Goal: Transaction & Acquisition: Purchase product/service

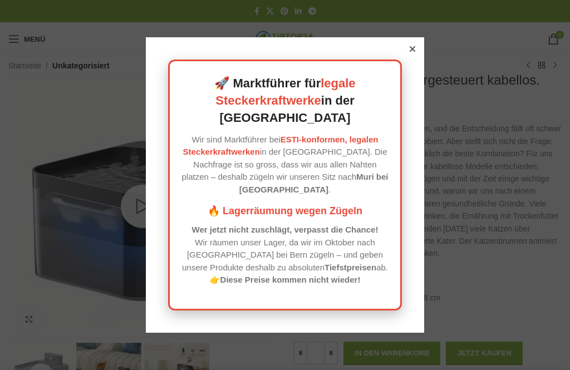
click at [410, 54] on div at bounding box center [412, 49] width 10 height 10
click at [407, 67] on div "🚀 Marktführer für legale Steckerkraftwerke in der [GEOGRAPHIC_DATA] Wir sind Ma…" at bounding box center [285, 185] width 278 height 296
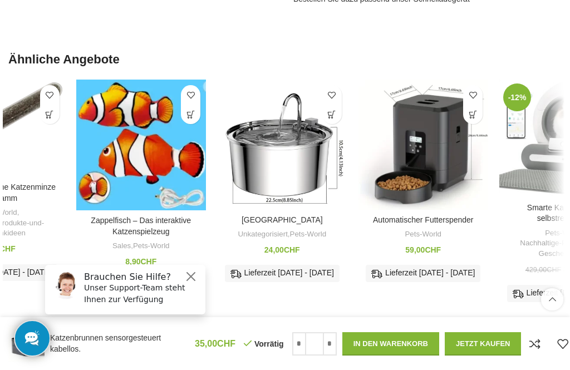
scroll to position [0, 73]
click at [301, 149] on img "Katzenbrunnen" at bounding box center [282, 145] width 130 height 130
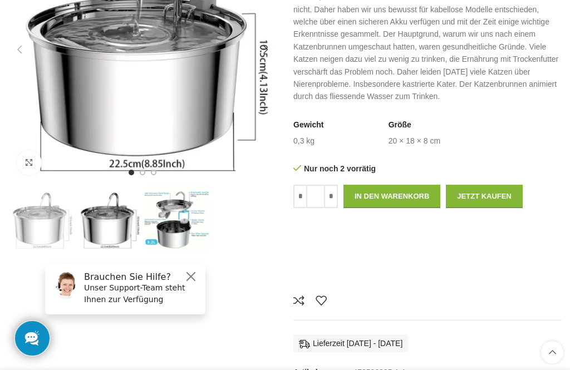
scroll to position [165, 0]
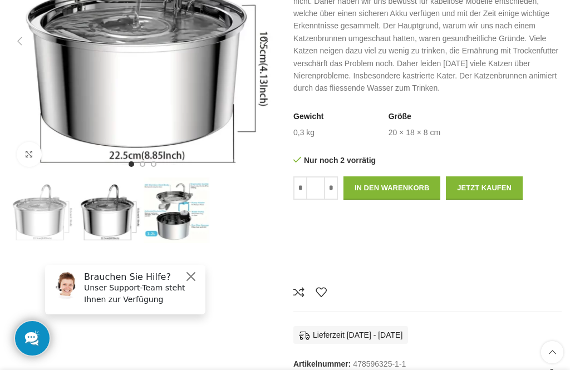
click at [179, 218] on img "3 / 3" at bounding box center [177, 211] width 66 height 66
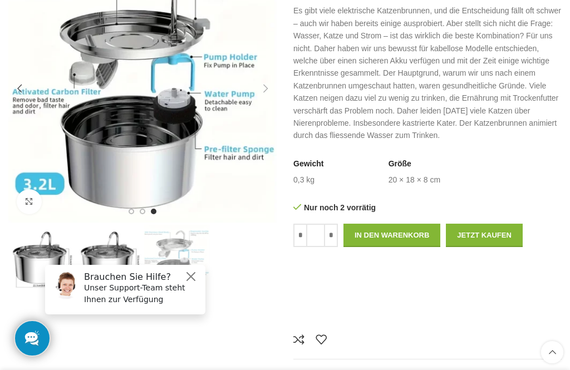
scroll to position [114, 0]
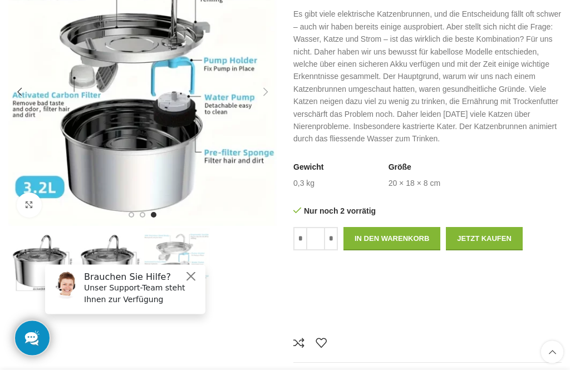
click at [264, 222] on img "3 / 3" at bounding box center [142, 92] width 268 height 268
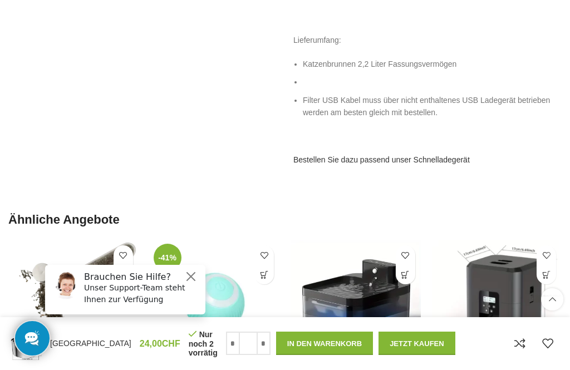
scroll to position [771, 0]
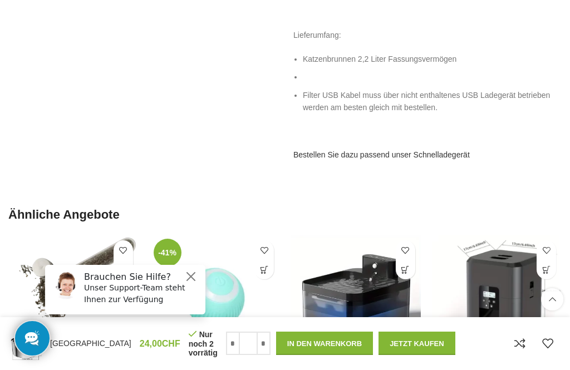
click at [443, 150] on link "Bestellen Sie dazu passend unser Schnelladegerät" at bounding box center [381, 154] width 176 height 9
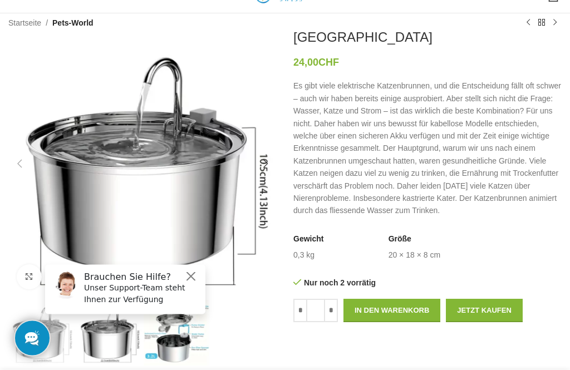
scroll to position [43, 0]
click at [190, 278] on button "Close" at bounding box center [190, 276] width 13 height 13
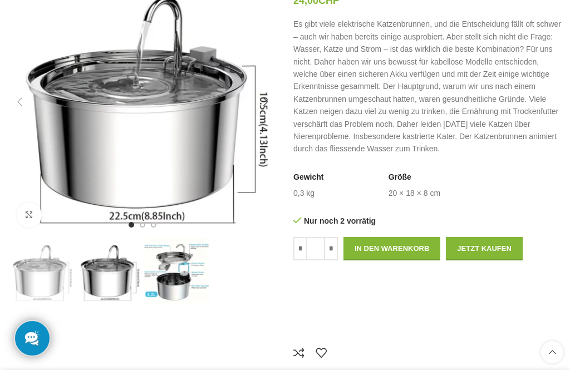
scroll to position [0, 0]
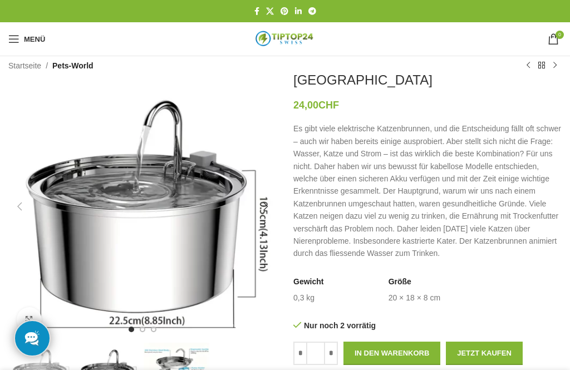
click at [10, 33] on span "Mobiles Menü öffnen" at bounding box center [13, 38] width 11 height 11
